Goal: Book appointment/travel/reservation

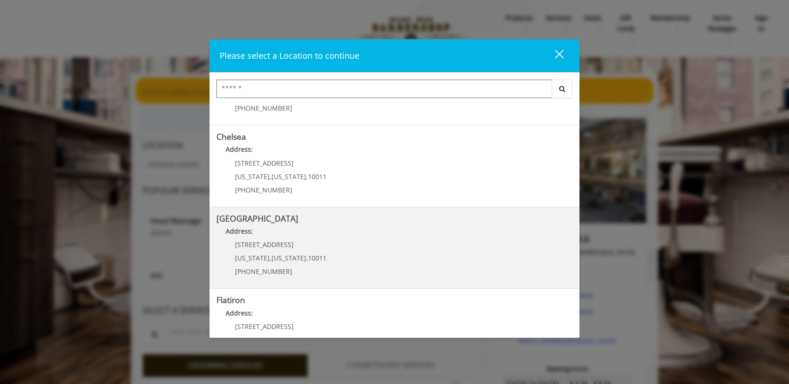
scroll to position [60, 0]
click at [295, 235] on Street "Address:" at bounding box center [395, 232] width 356 height 15
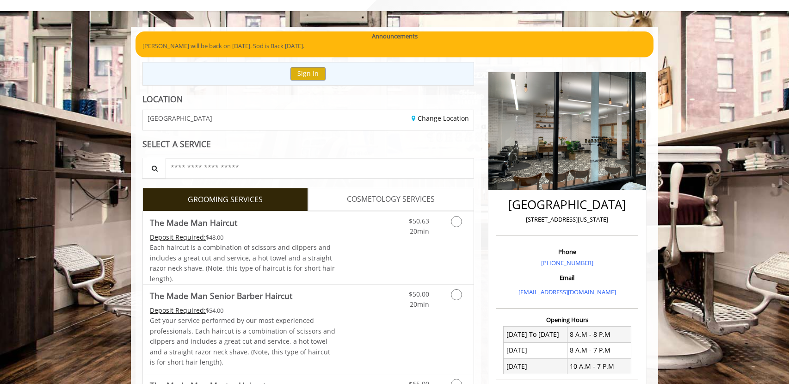
scroll to position [54, 0]
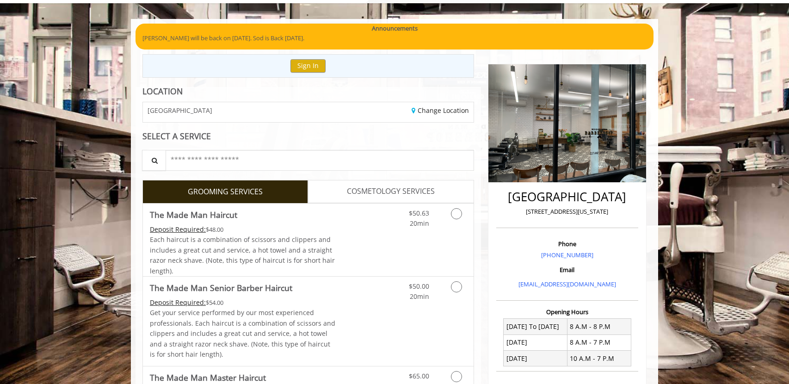
click at [562, 134] on img at bounding box center [568, 123] width 158 height 118
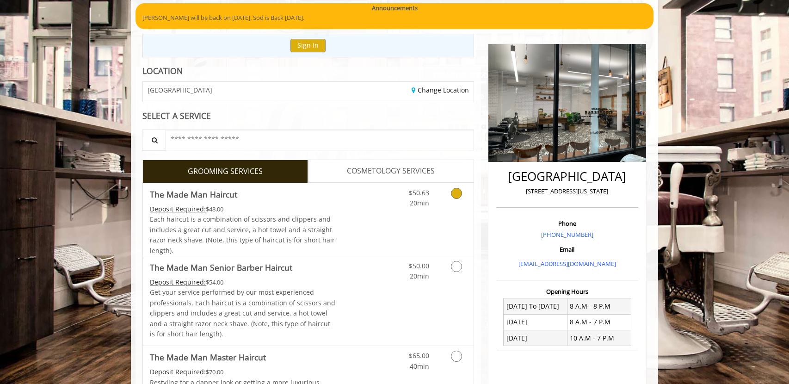
scroll to position [0, 0]
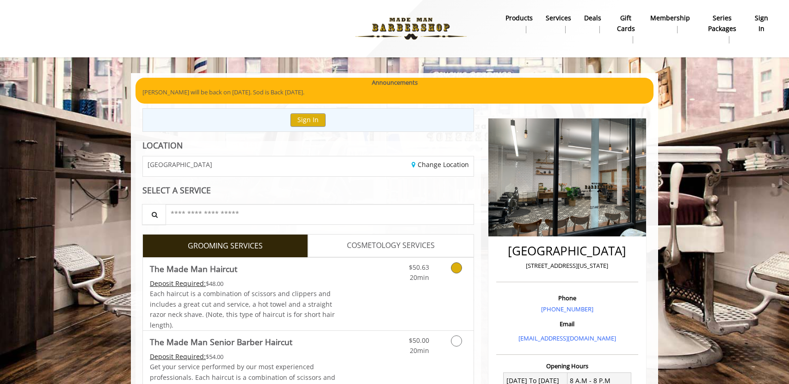
click at [457, 267] on icon "Grooming services" at bounding box center [456, 267] width 11 height 11
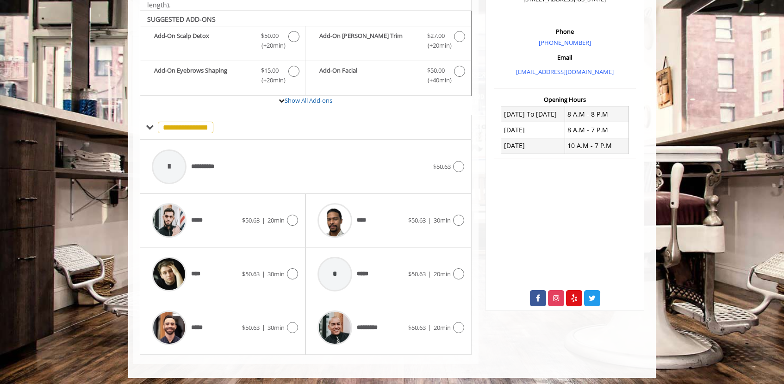
scroll to position [269, 0]
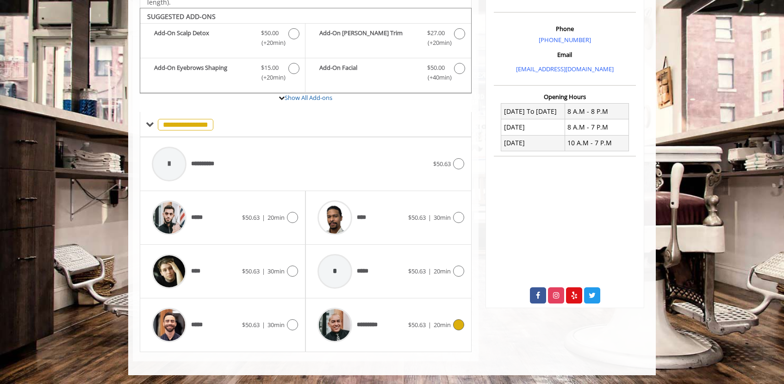
click at [459, 328] on icon at bounding box center [458, 324] width 11 height 11
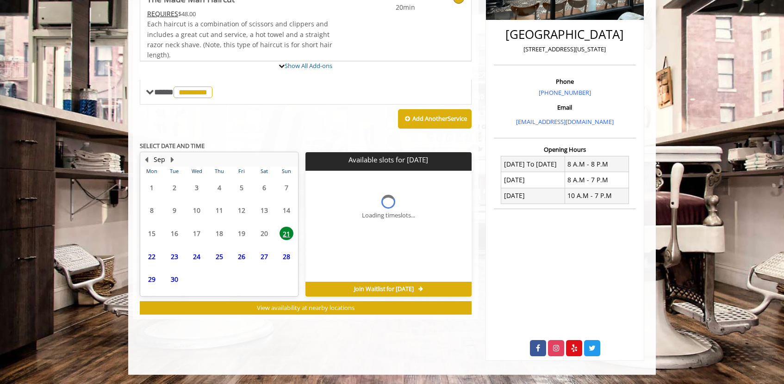
scroll to position [260, 0]
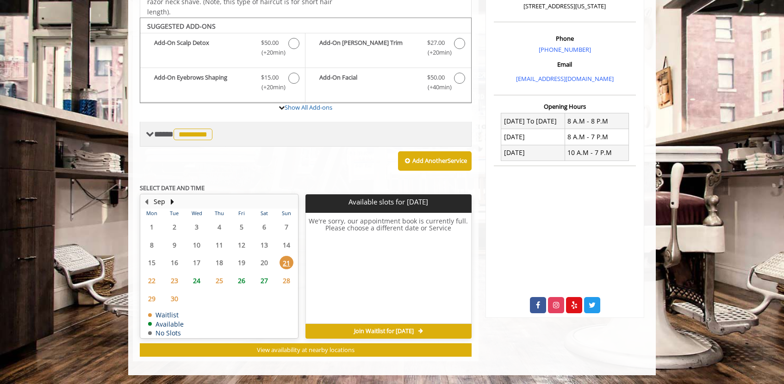
click at [159, 133] on span "**** ********* ********" at bounding box center [184, 134] width 61 height 8
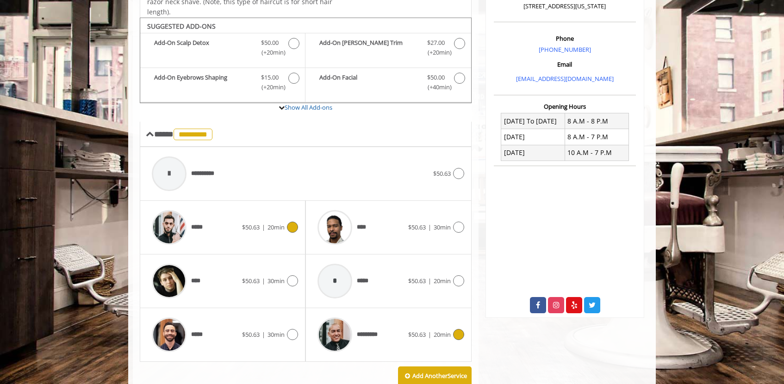
click at [284, 229] on span "20min" at bounding box center [275, 227] width 17 height 8
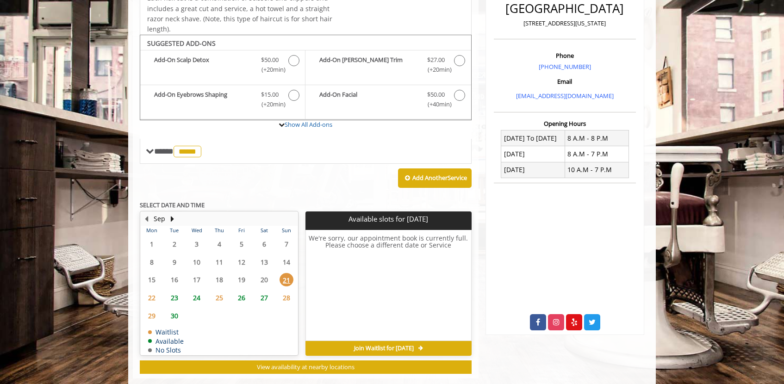
scroll to position [243, 0]
